Goal: Task Accomplishment & Management: Manage account settings

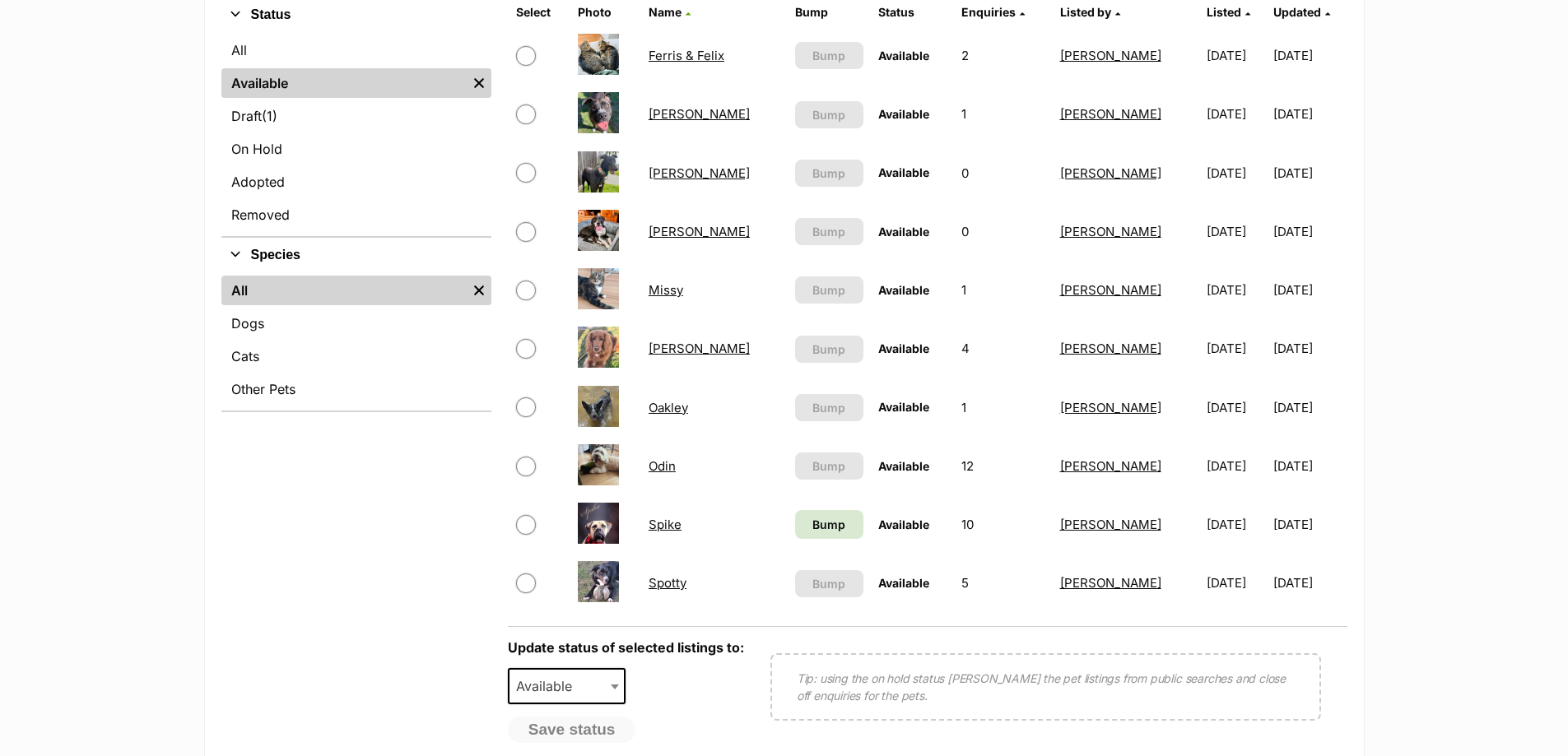
scroll to position [494, 0]
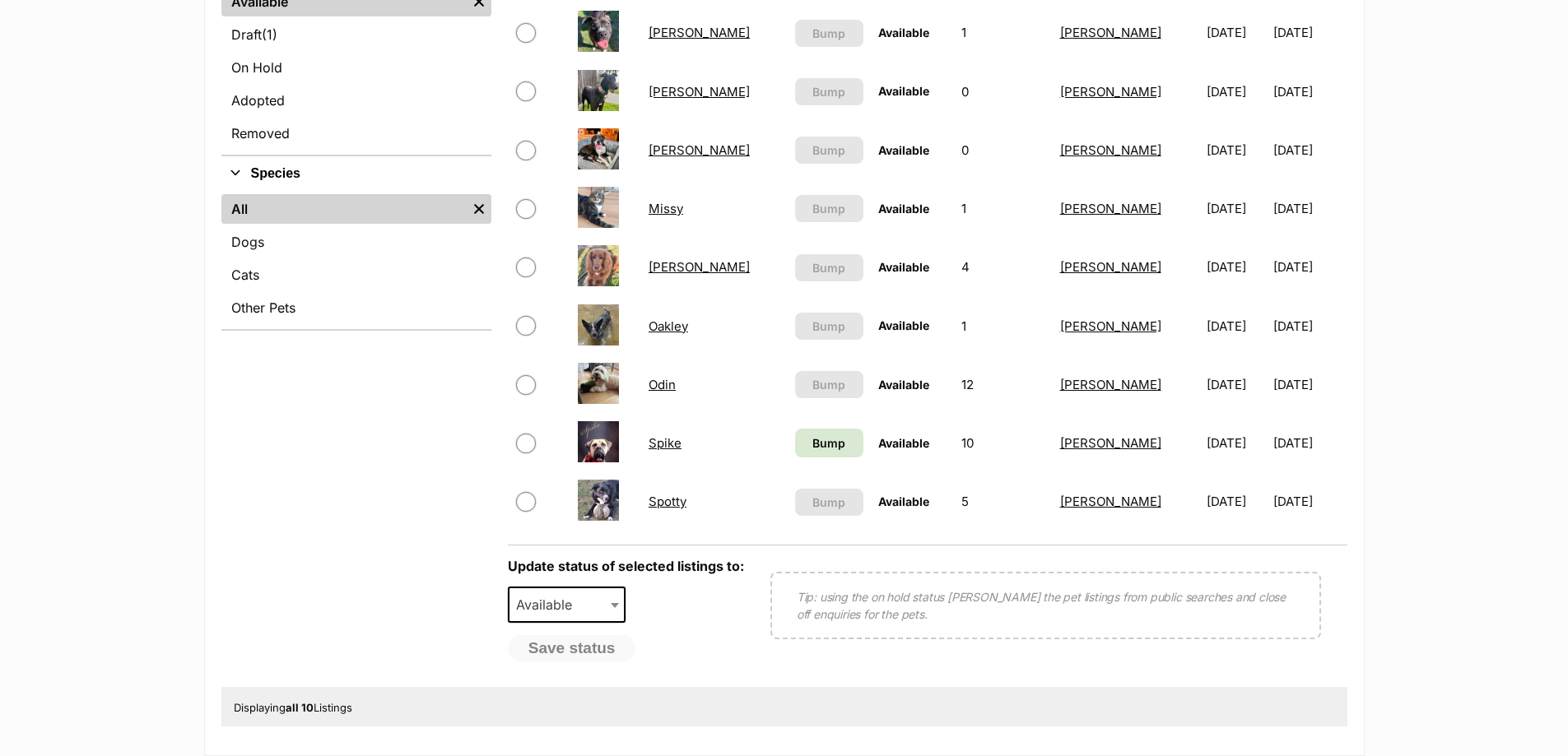
click at [666, 265] on link "[PERSON_NAME]" at bounding box center [699, 267] width 101 height 16
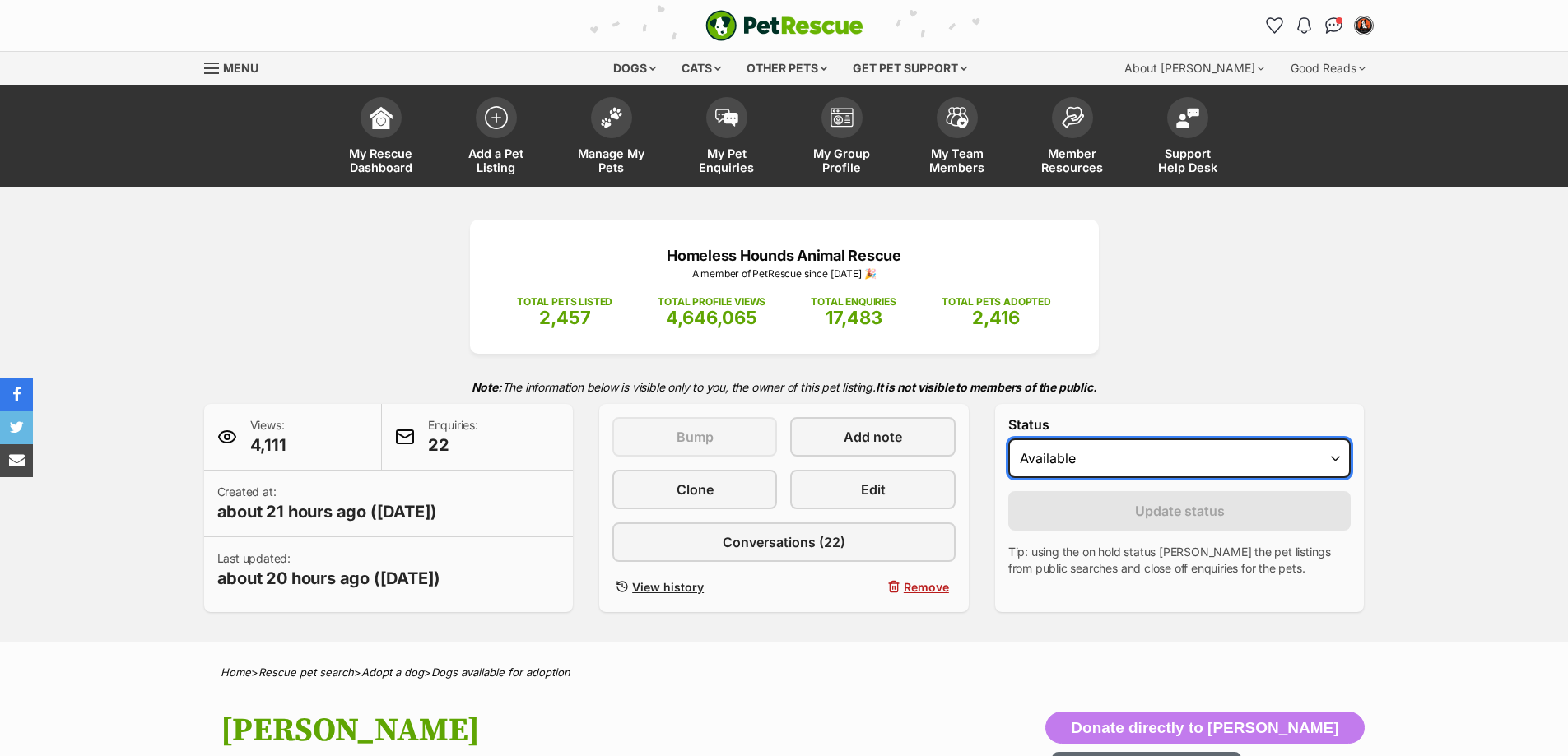
click at [1251, 453] on select "Draft - not available as listing has enquires Available On hold Adopted" at bounding box center [1180, 458] width 343 height 39
select select "on_hold"
click at [1008, 439] on select "Draft - not available as listing has enquires Available On hold Adopted" at bounding box center [1180, 458] width 343 height 39
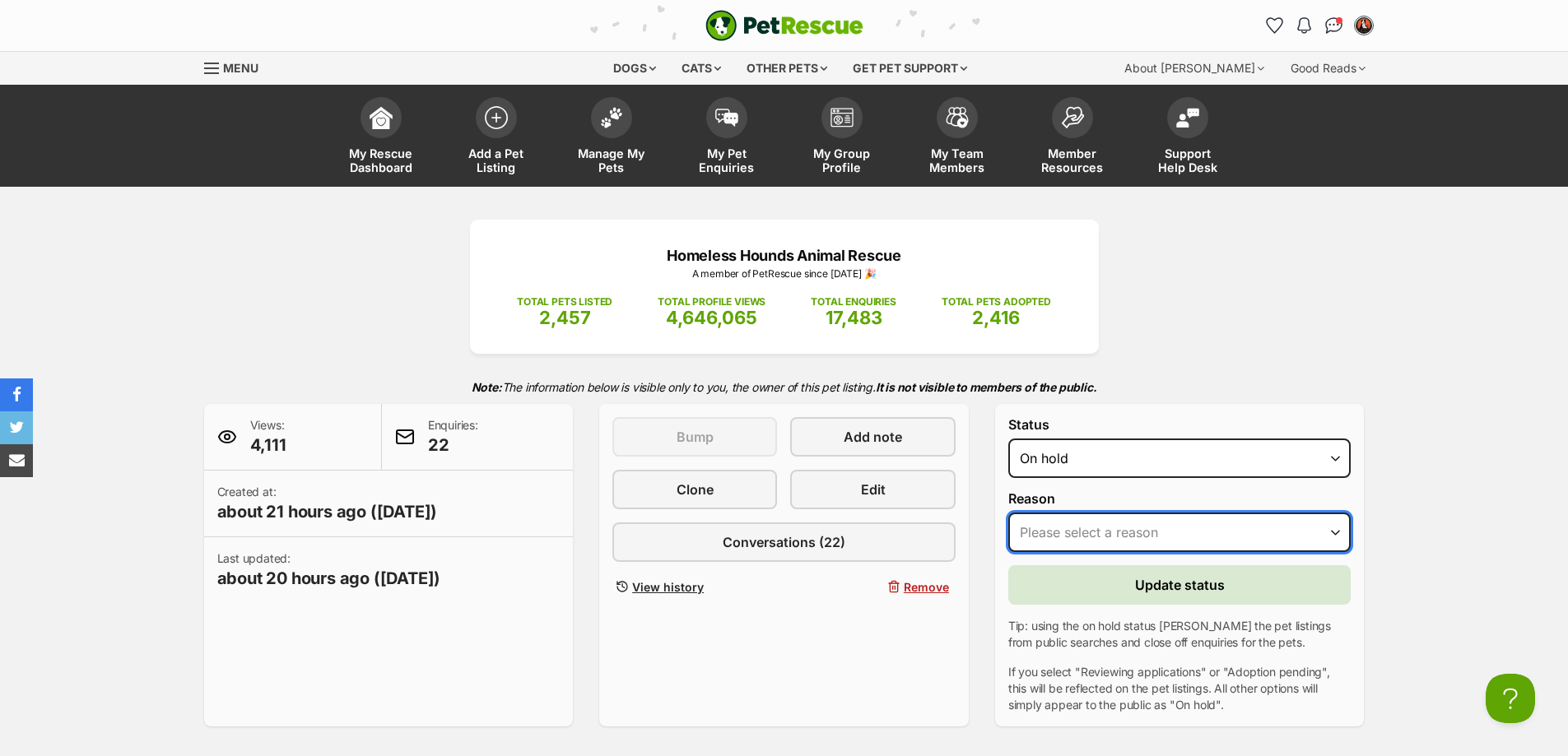
click at [1059, 536] on select "Please select a reason Medical reasons Reviewing applications Adoption pending …" at bounding box center [1180, 532] width 343 height 39
select select "reviewing_applications"
click at [1008, 512] on select "Please select a reason Medical reasons Reviewing applications Adoption pending …" at bounding box center [1180, 532] width 343 height 39
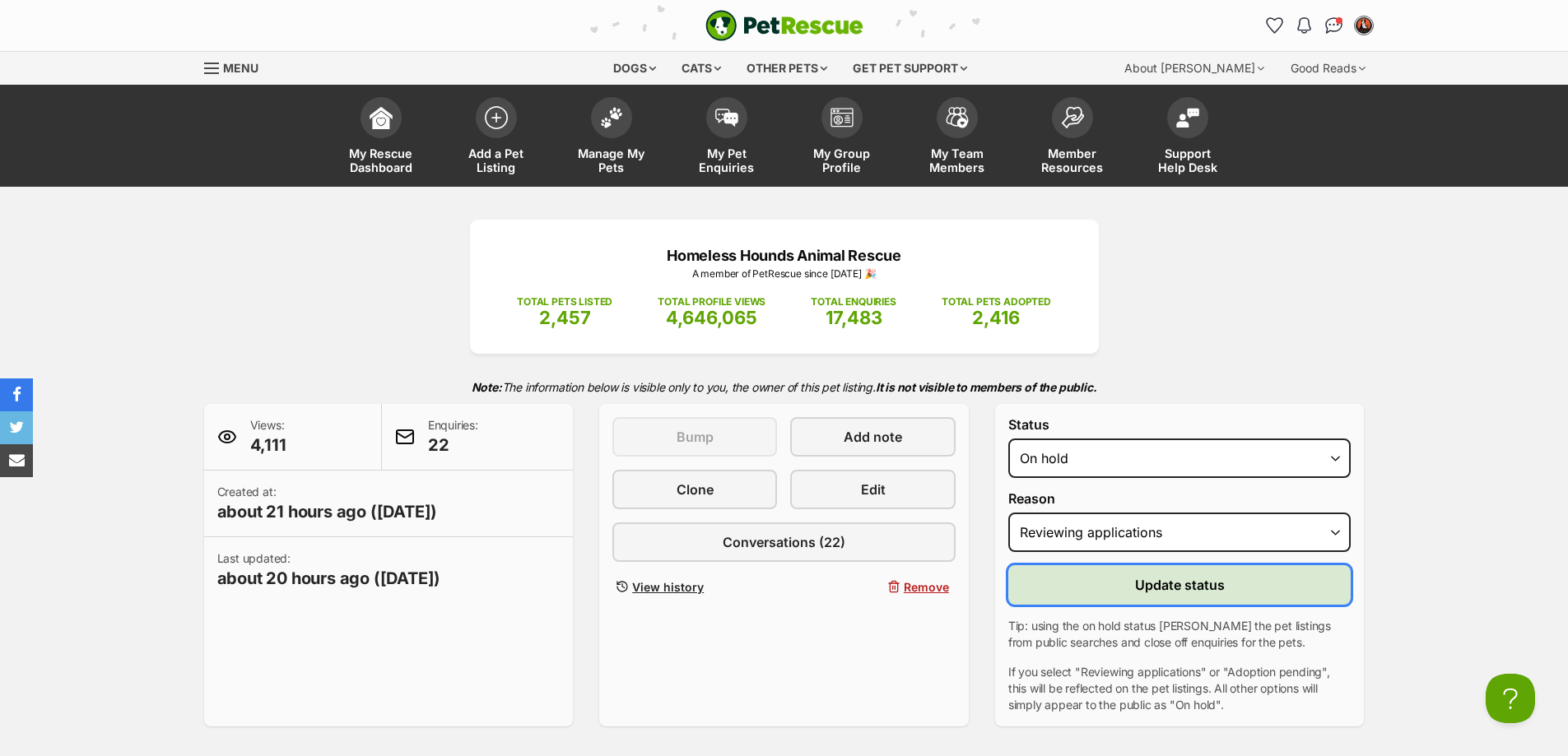
click at [1060, 581] on button "Update status" at bounding box center [1180, 584] width 343 height 39
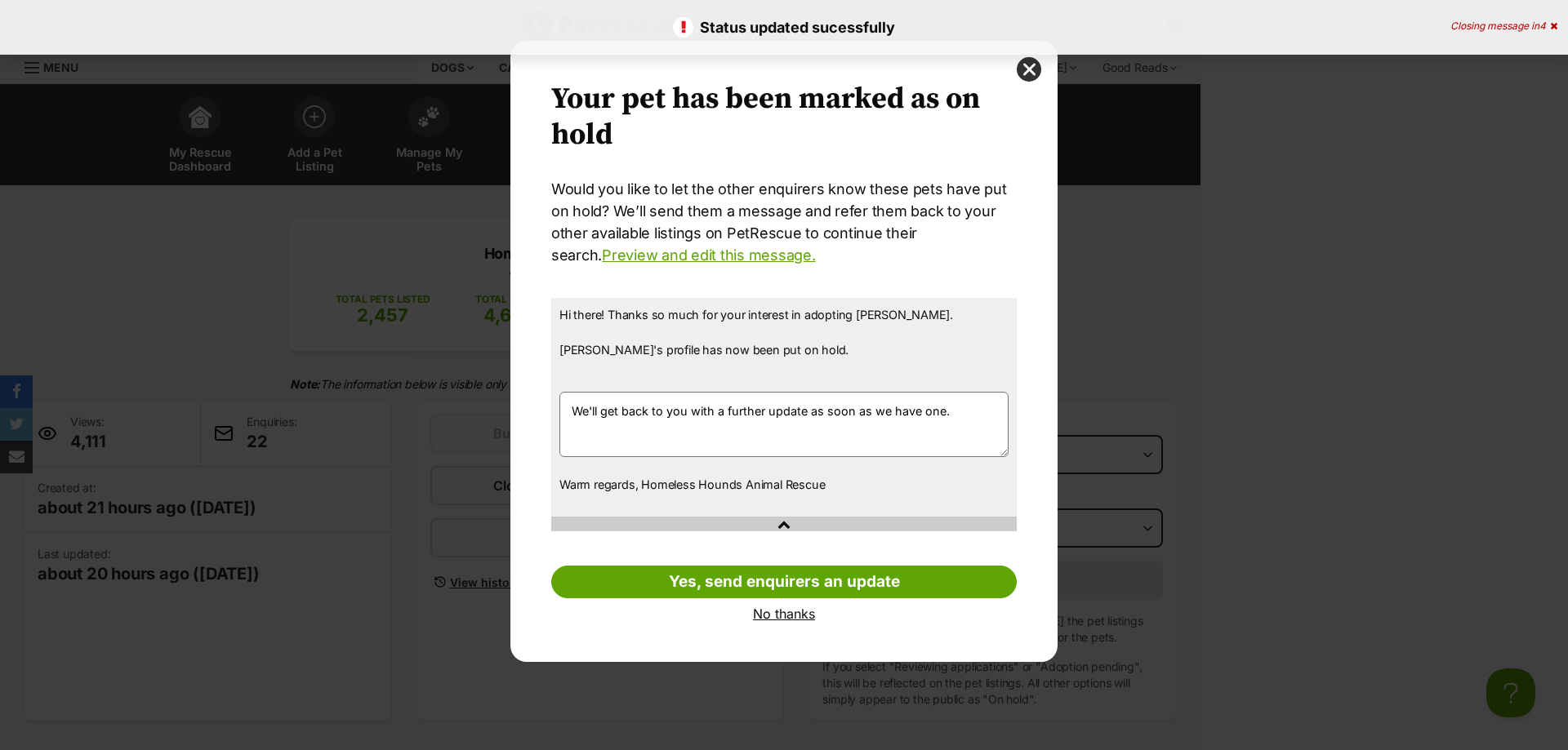
click at [799, 616] on link "No thanks" at bounding box center [784, 614] width 465 height 15
